Goal: Understand process/instructions: Learn how to perform a task or action

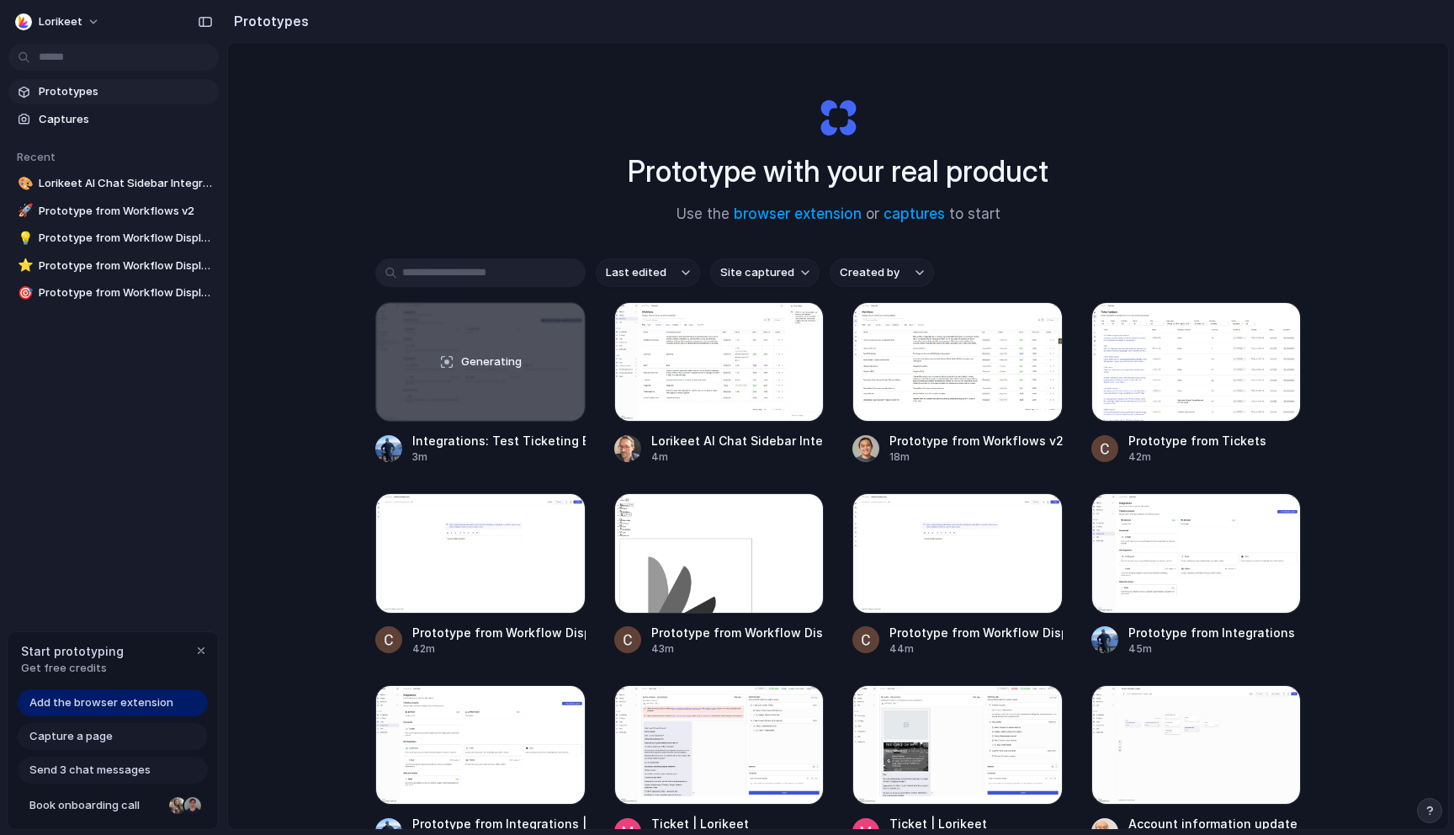
click at [134, 648] on div "Start prototyping Get free credits" at bounding box center [113, 659] width 210 height 55
click at [104, 92] on span "Prototypes" at bounding box center [125, 91] width 173 height 17
click at [548, 273] on input "text" at bounding box center [480, 272] width 210 height 29
click at [538, 249] on div "Prototype with your real product Use the browser extension or captures to start…" at bounding box center [838, 480] width 1220 height 875
click at [832, 216] on link "browser extension" at bounding box center [798, 213] width 128 height 17
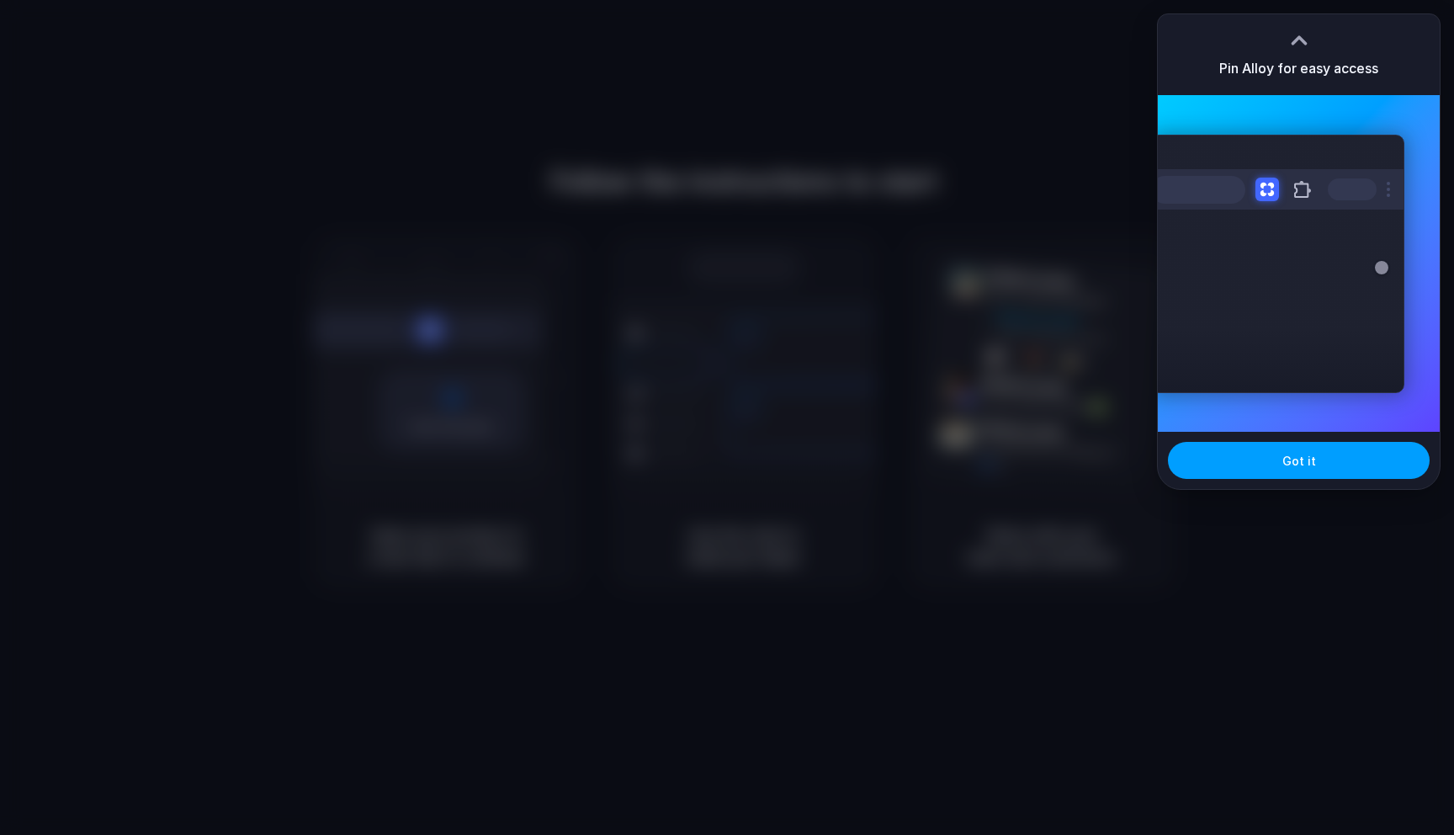
click at [1249, 464] on button "Got it" at bounding box center [1299, 460] width 262 height 37
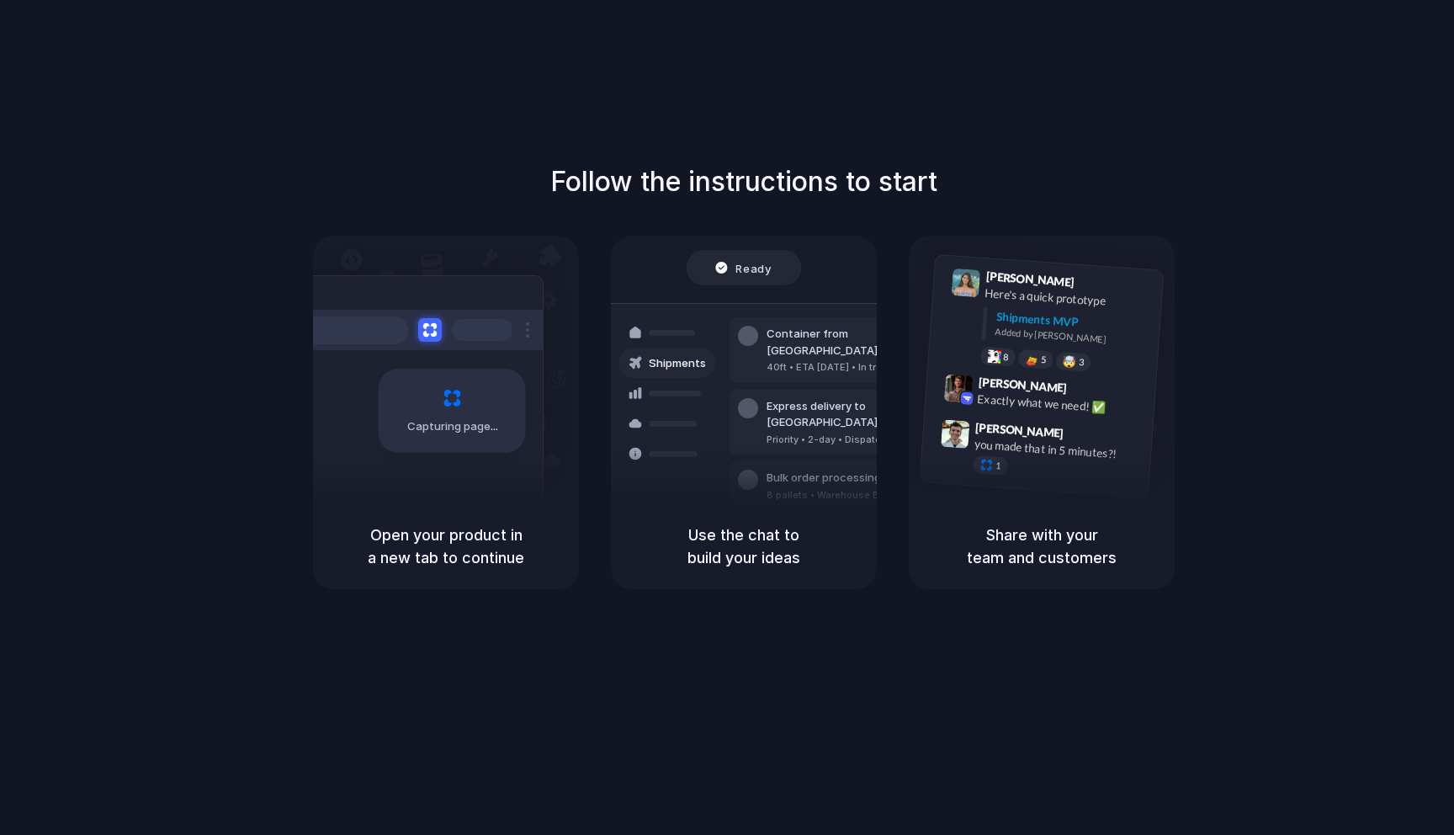
click at [1347, 48] on div "Follow the instructions to start Capturing page Open your product in a new tab …" at bounding box center [744, 434] width 1488 height 868
